Goal: Task Accomplishment & Management: Manage account settings

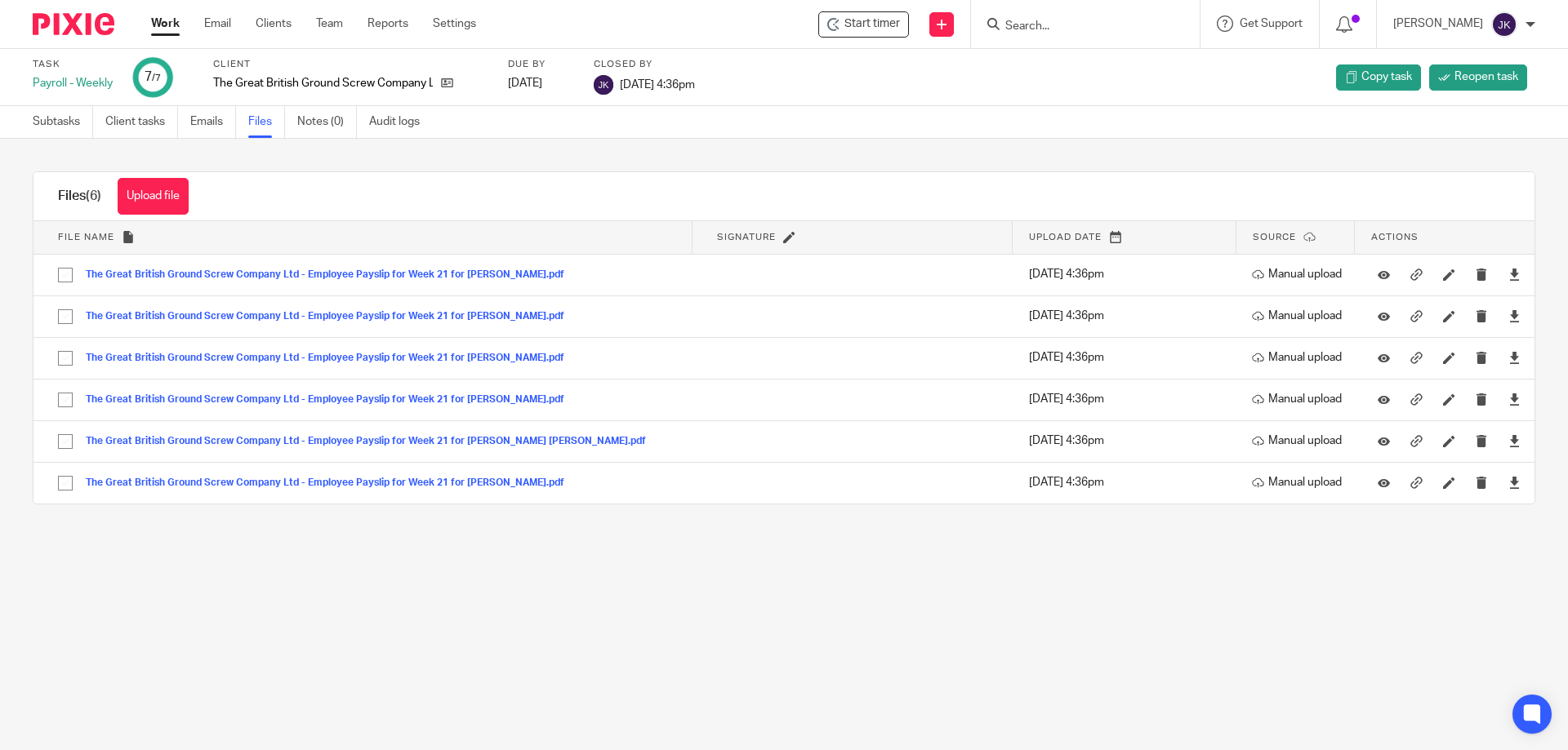
click at [1445, 14] on div "Jonathan Kirkup" at bounding box center [1464, 24] width 142 height 26
click at [1437, 117] on span "Logout" at bounding box center [1452, 118] width 36 height 11
